Goal: Transaction & Acquisition: Purchase product/service

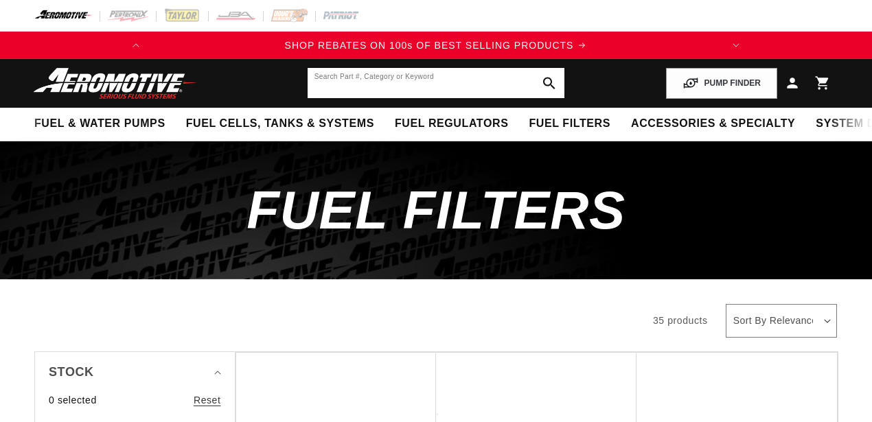
click at [478, 69] on input "text" at bounding box center [435, 83] width 257 height 30
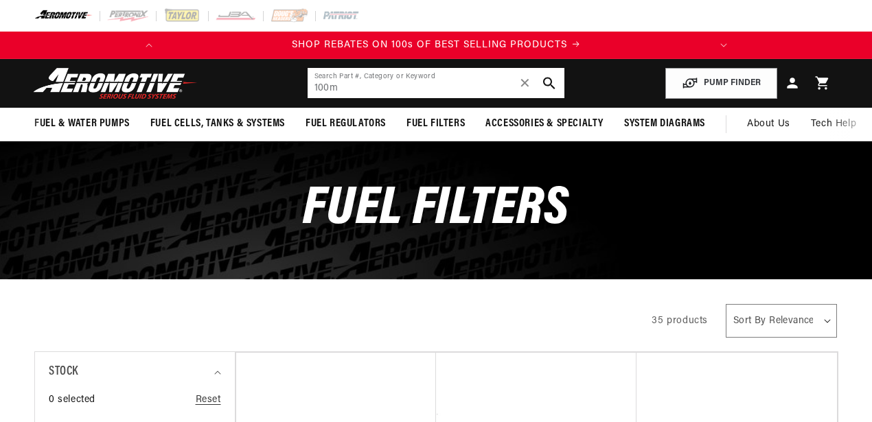
type input "100m"
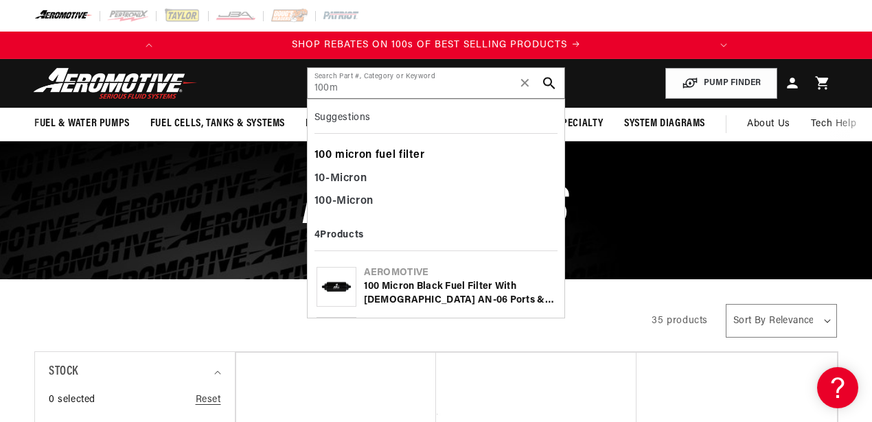
click at [384, 152] on div "100 micron fuel filter" at bounding box center [436, 155] width 244 height 23
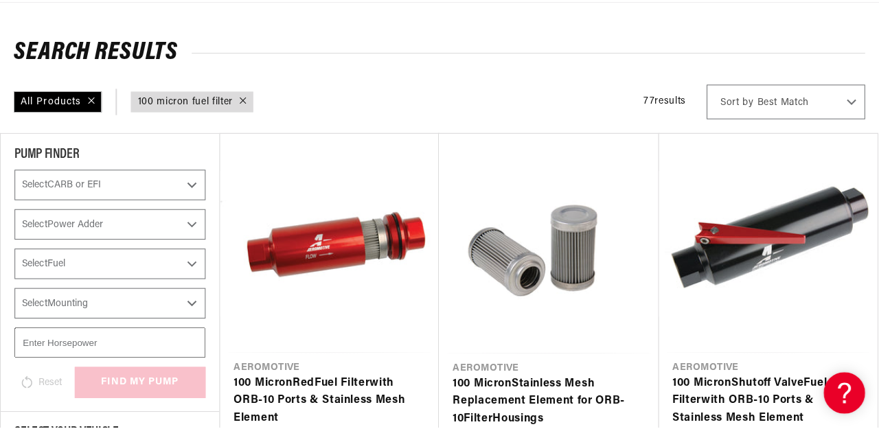
scroll to position [150, 0]
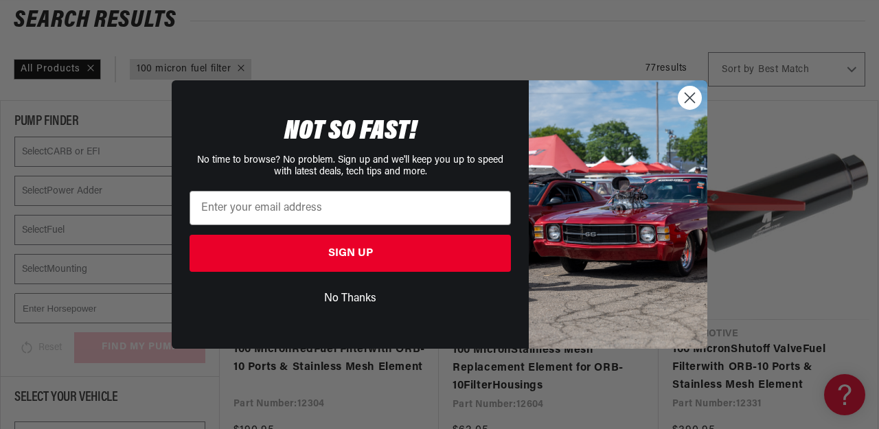
click at [871, 66] on html "Skip to content Your cart Your cart is empty Loading... You may also like Subto…" at bounding box center [439, 64] width 879 height 429
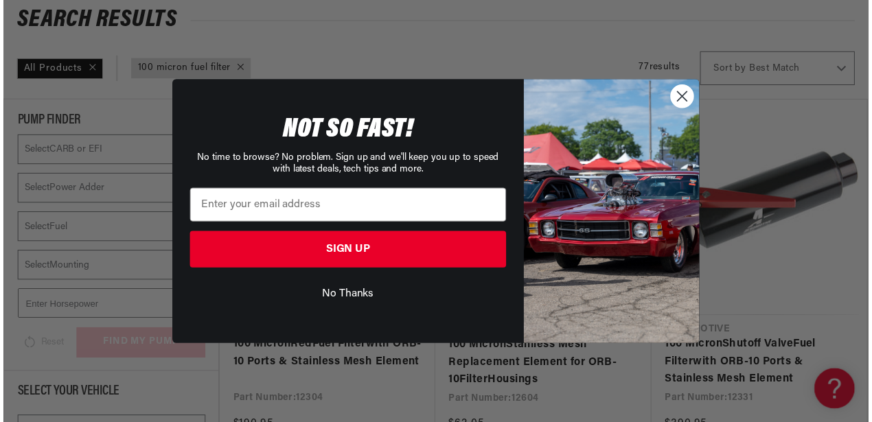
scroll to position [0, 543]
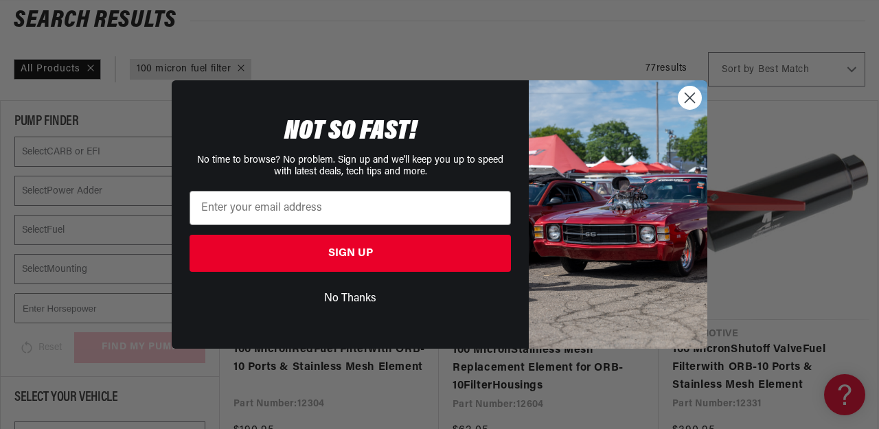
click at [686, 95] on icon "Close dialog" at bounding box center [690, 98] width 10 height 10
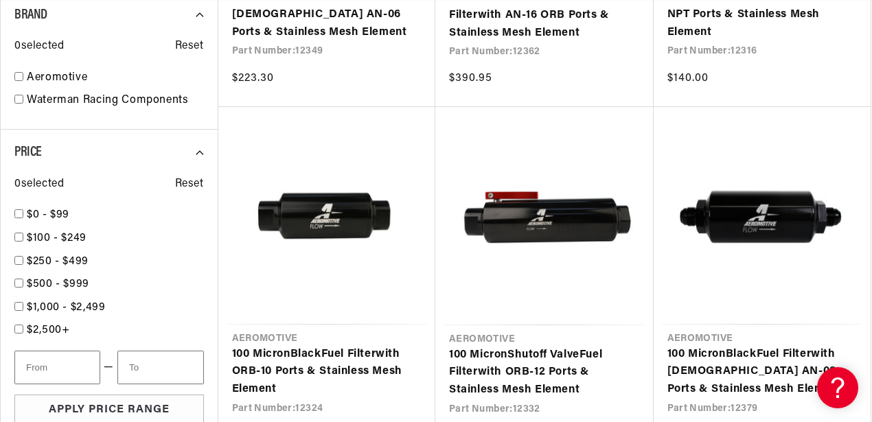
scroll to position [1323, 0]
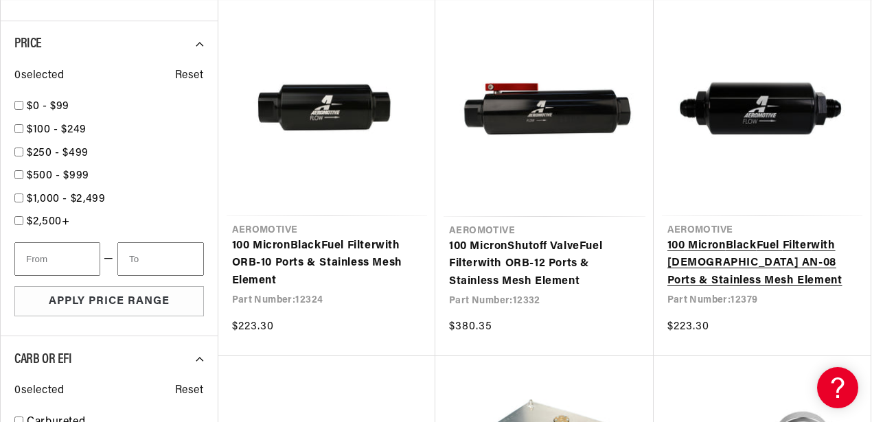
click at [756, 245] on link "100 Micron Black Fuel Filter with Male AN-08 Ports & Stainless Mesh Element" at bounding box center [762, 263] width 190 height 53
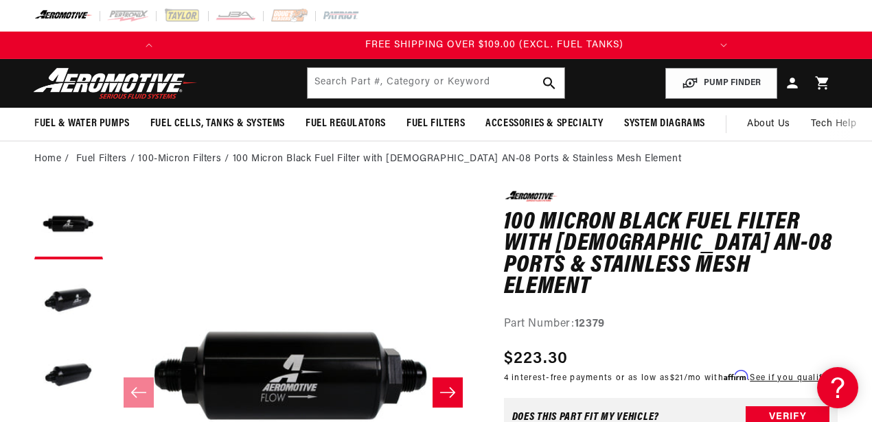
scroll to position [0, 543]
